Goal: Find specific page/section: Find specific page/section

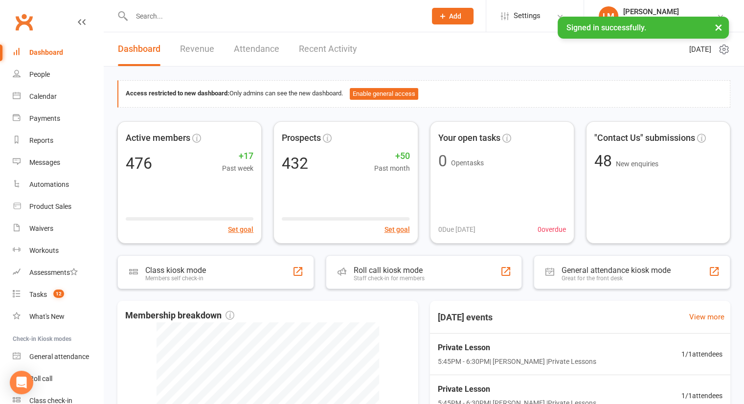
click at [141, 17] on input "text" at bounding box center [274, 16] width 290 height 14
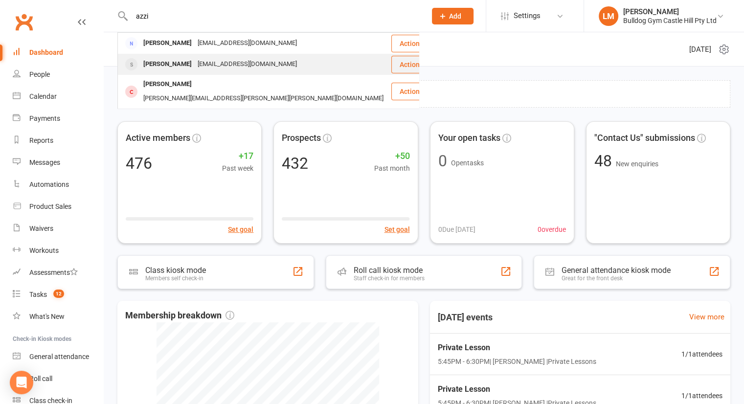
type input "azzi"
click at [195, 67] on div "Gebran.azzii@gmail.com" at bounding box center [247, 64] width 105 height 14
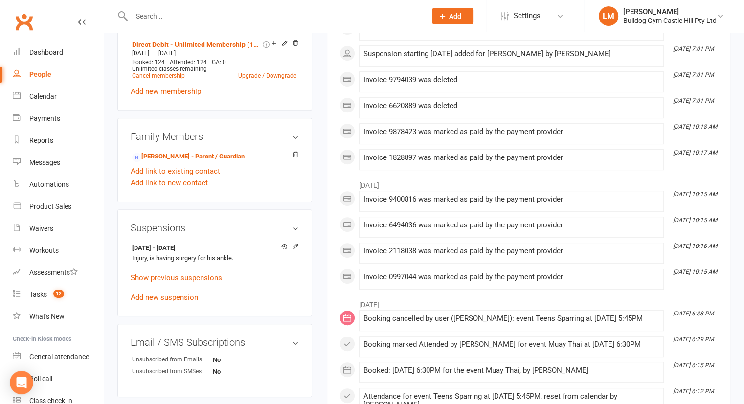
scroll to position [448, 0]
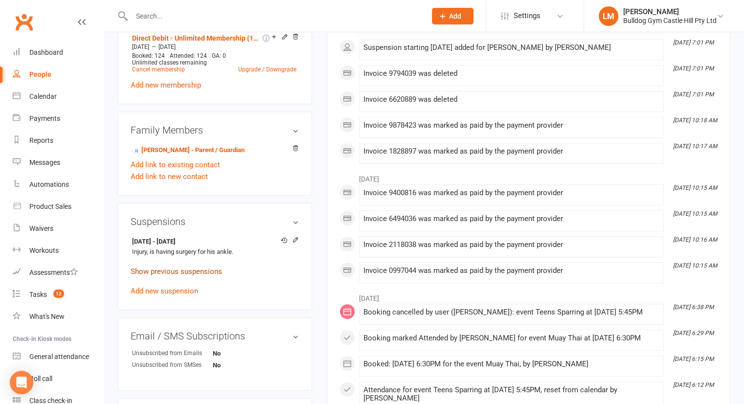
click at [178, 272] on link "Show previous suspensions" at bounding box center [176, 271] width 91 height 9
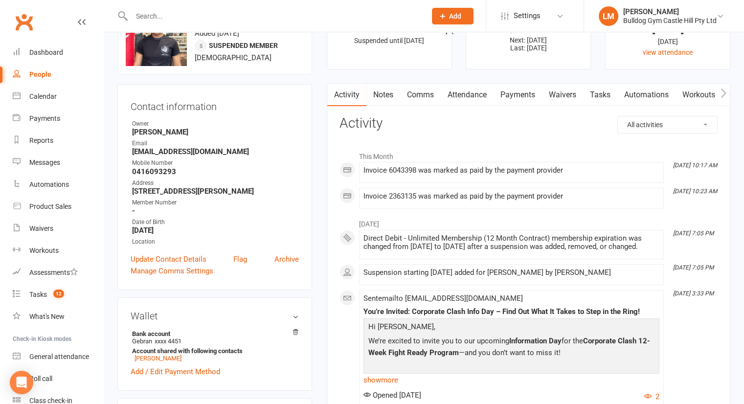
scroll to position [49, 0]
click at [530, 94] on link "Payments" at bounding box center [517, 95] width 48 height 22
